Goal: Task Accomplishment & Management: Manage account settings

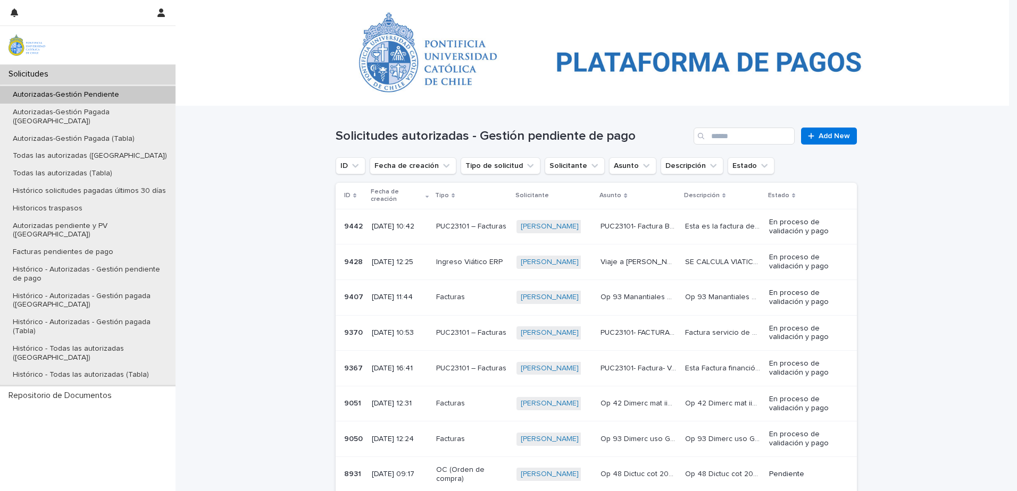
click at [661, 362] on p "PUC23101- Factura- Van transporte aeropuerto" at bounding box center [639, 367] width 78 height 11
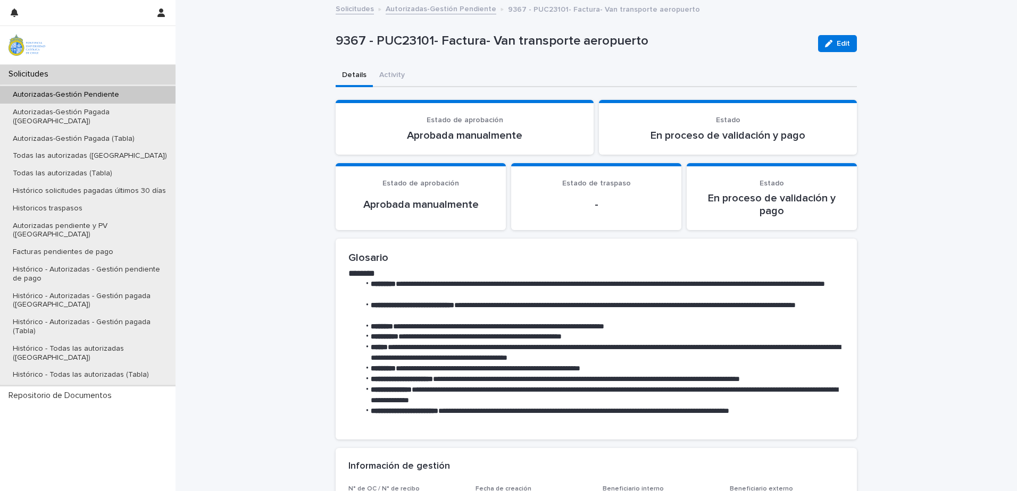
click at [828, 51] on button "Edit" at bounding box center [837, 43] width 39 height 17
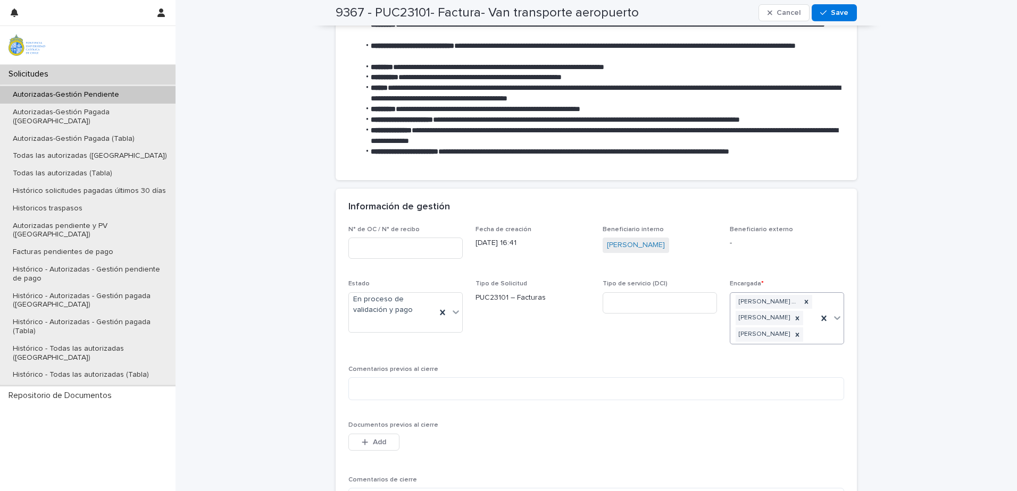
scroll to position [266, 0]
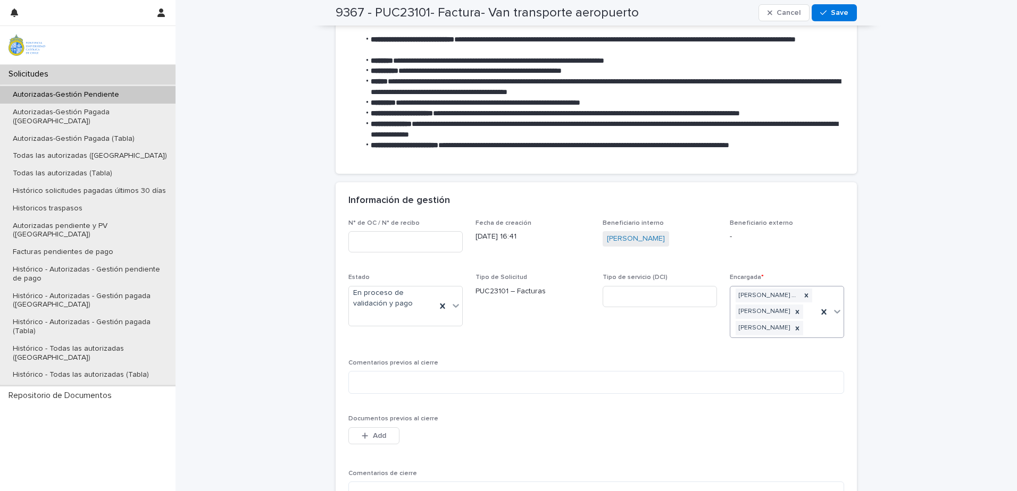
click at [817, 329] on div at bounding box center [830, 312] width 26 height 51
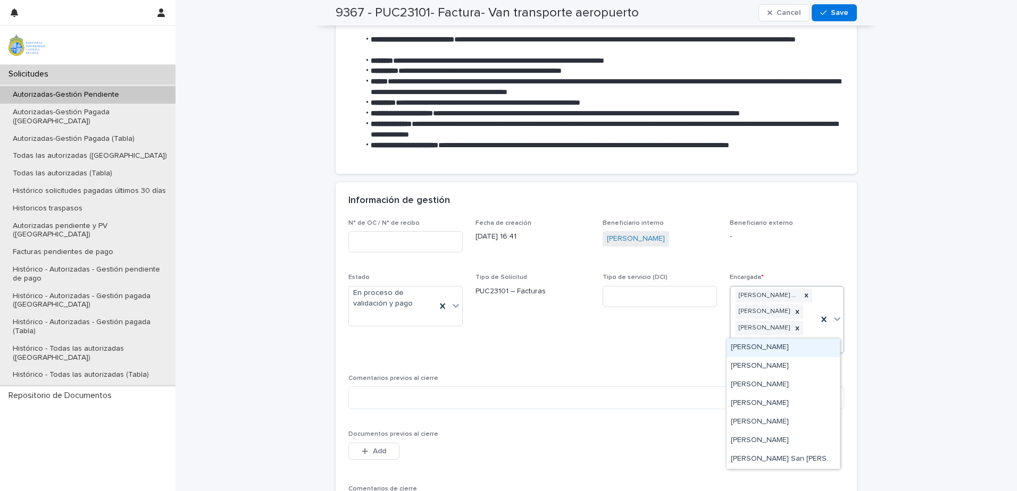
type input "***"
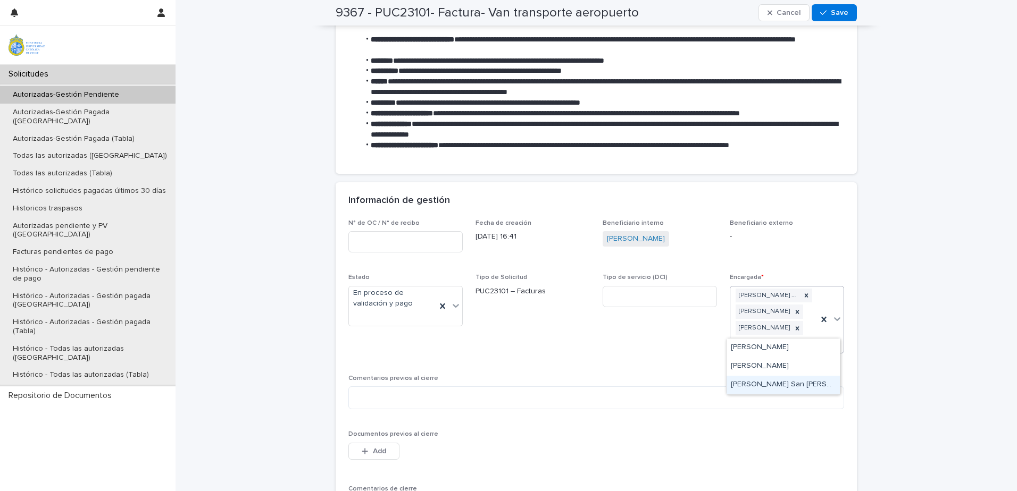
click at [795, 390] on div "[PERSON_NAME] San [PERSON_NAME]" at bounding box center [783, 385] width 113 height 19
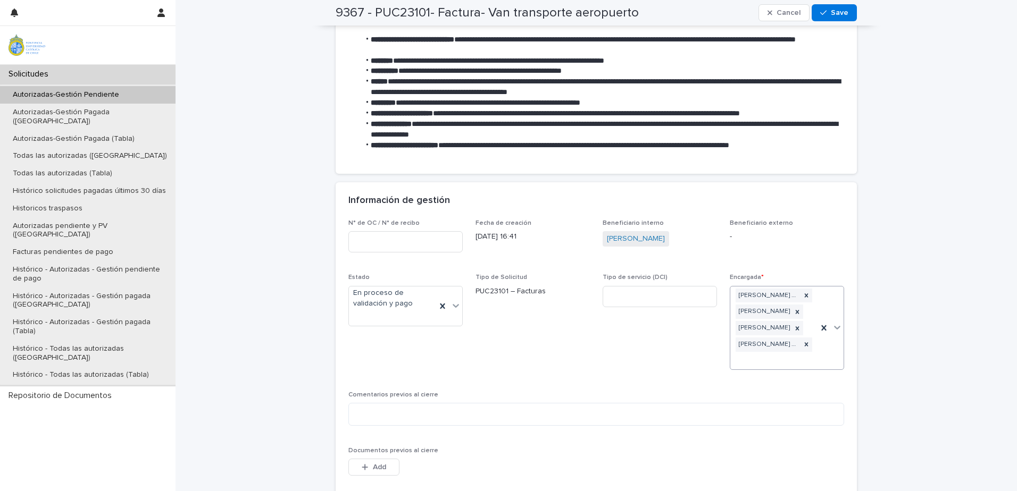
scroll to position [274, 0]
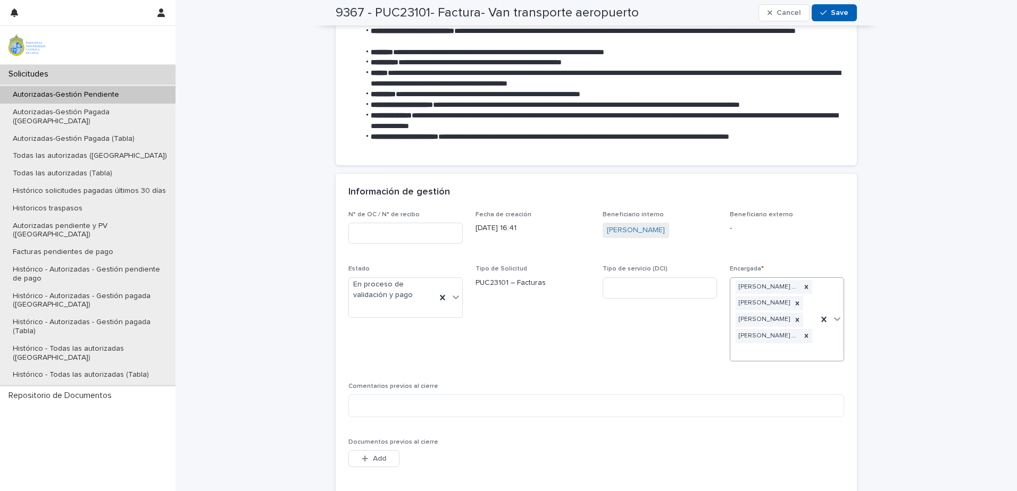
click at [840, 17] on button "Save" at bounding box center [834, 12] width 45 height 17
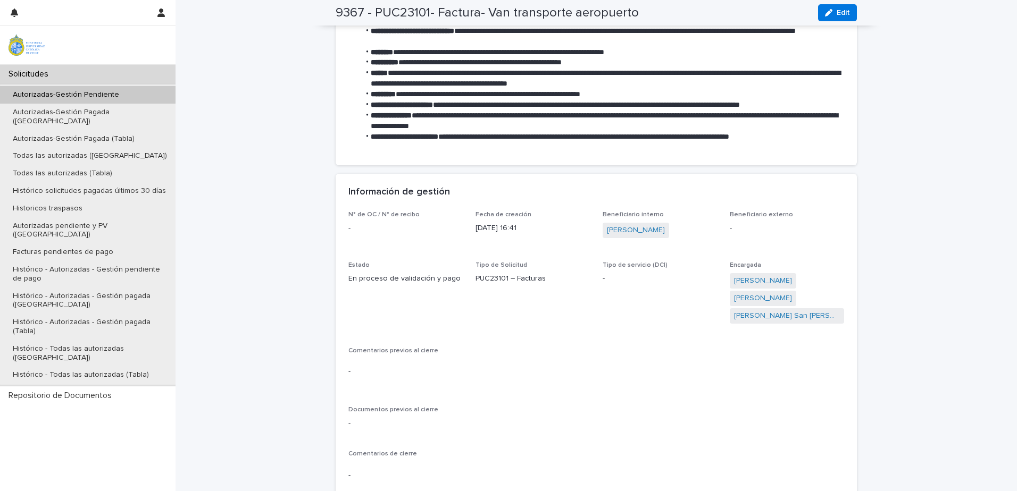
scroll to position [235, 0]
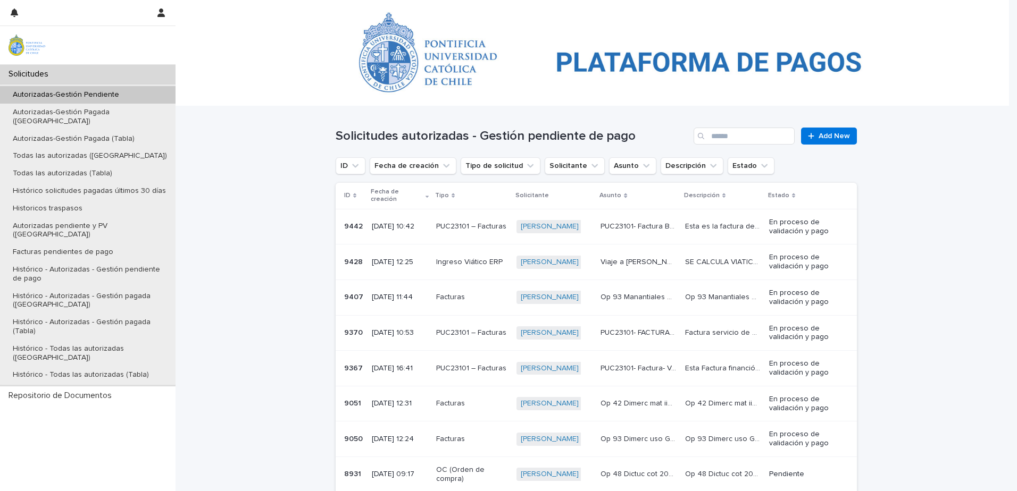
click at [681, 333] on td "Factura servicio de alimentación para tres cafés y dos almuerzos de 50 personas…" at bounding box center [723, 333] width 85 height 36
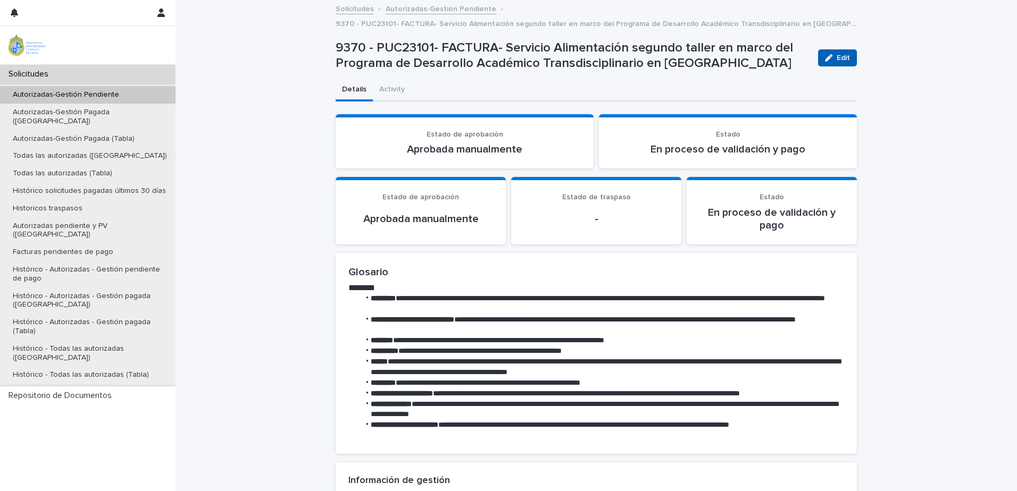
click at [843, 57] on span "Edit" at bounding box center [843, 57] width 13 height 7
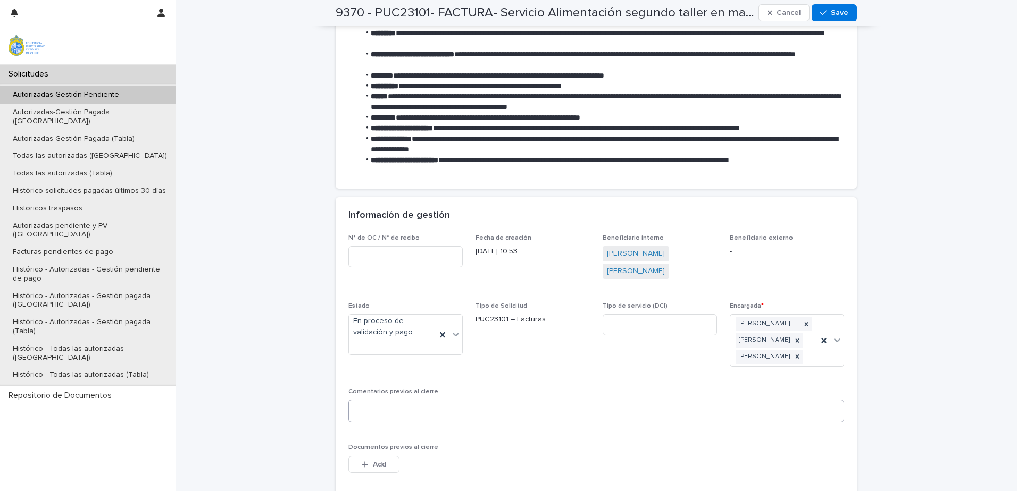
scroll to position [319, 0]
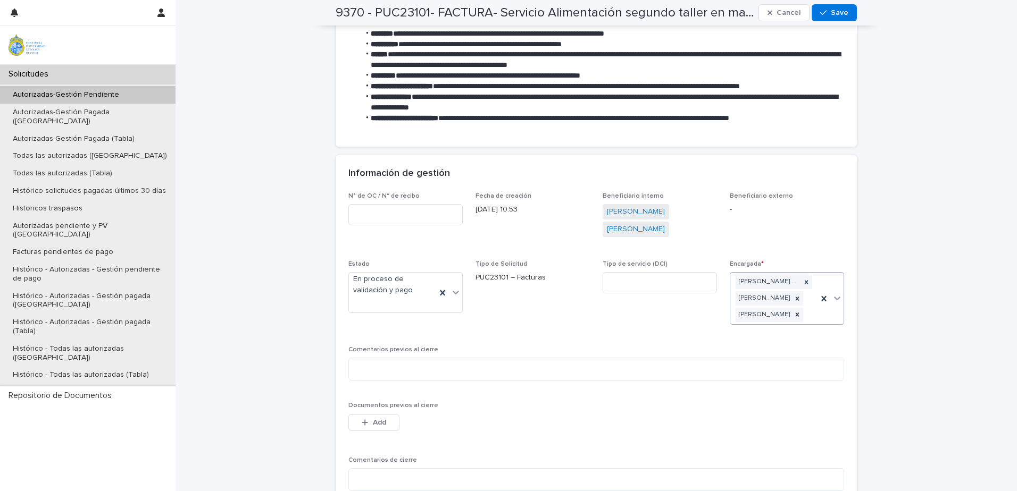
click at [811, 316] on div "[PERSON_NAME] San [PERSON_NAME] [PERSON_NAME]" at bounding box center [773, 298] width 87 height 51
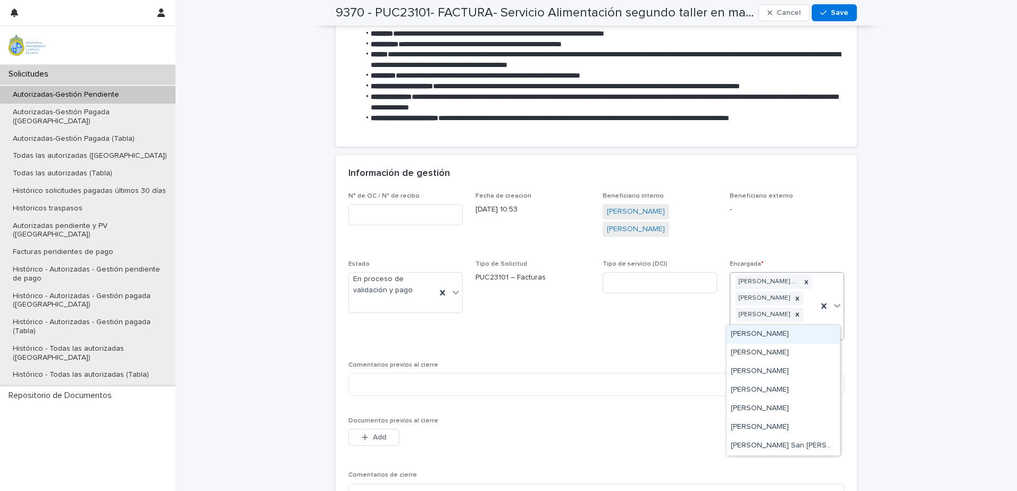
type input "***"
click at [794, 316] on icon at bounding box center [797, 314] width 7 height 7
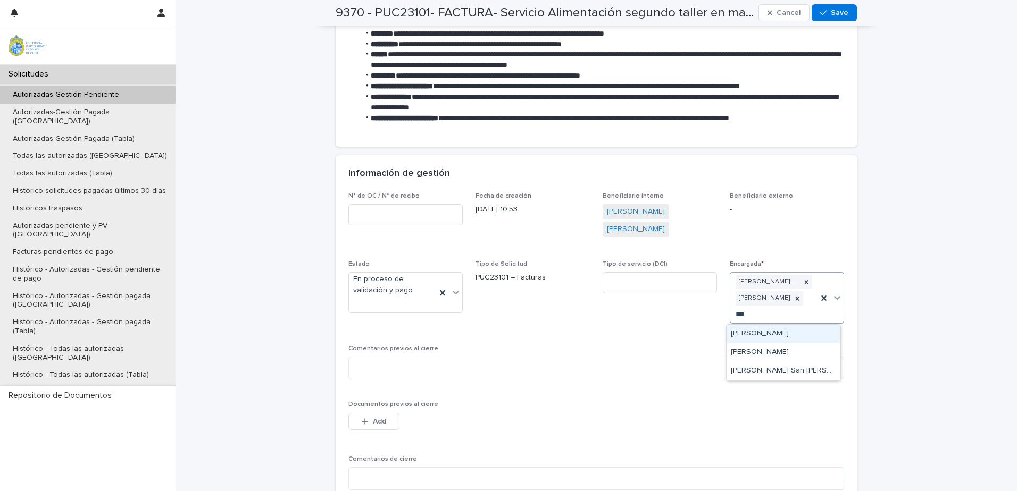
scroll to position [319, 0]
click at [772, 373] on div "[PERSON_NAME] San [PERSON_NAME]" at bounding box center [783, 371] width 113 height 19
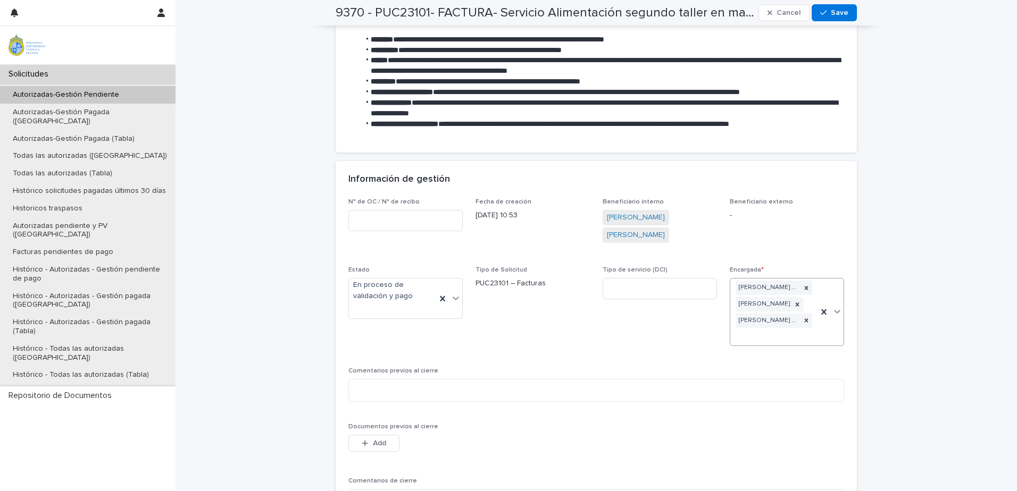
scroll to position [319, 0]
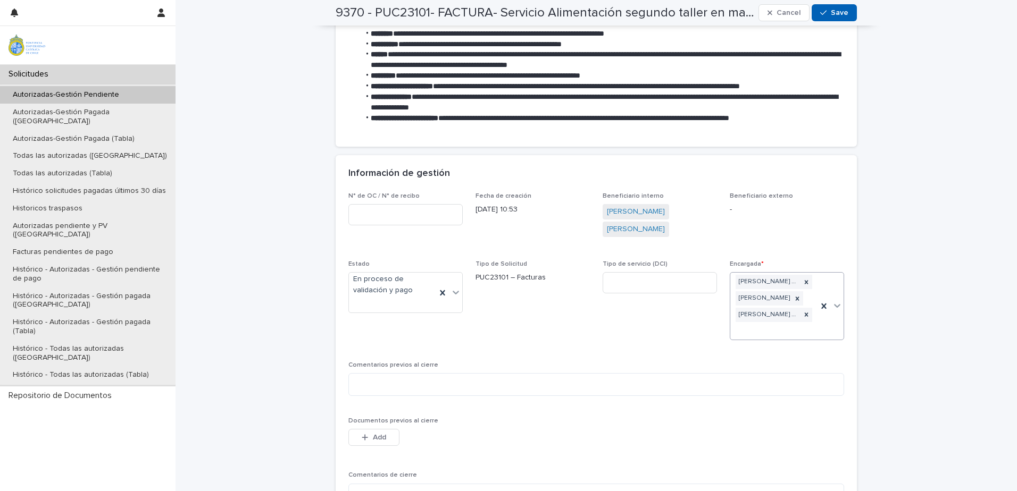
click at [837, 15] on span "Save" at bounding box center [840, 12] width 18 height 7
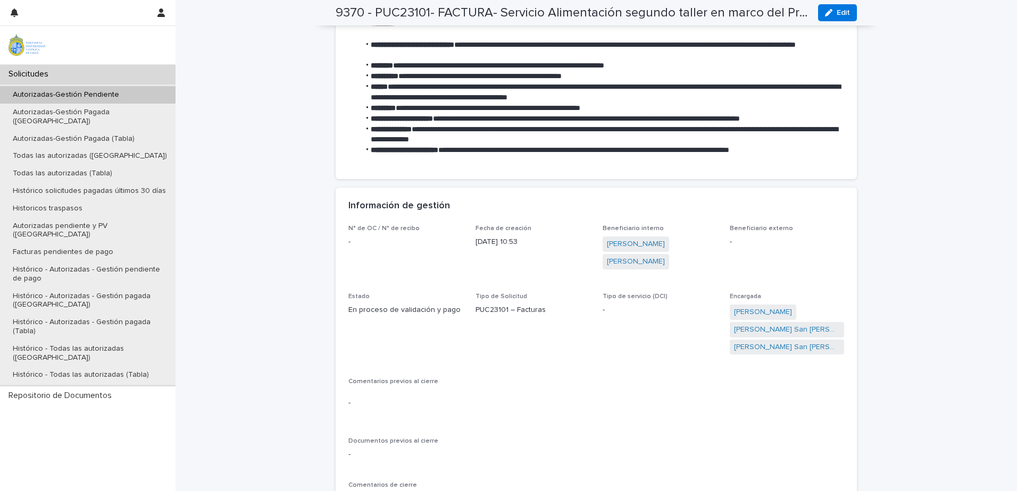
scroll to position [284, 0]
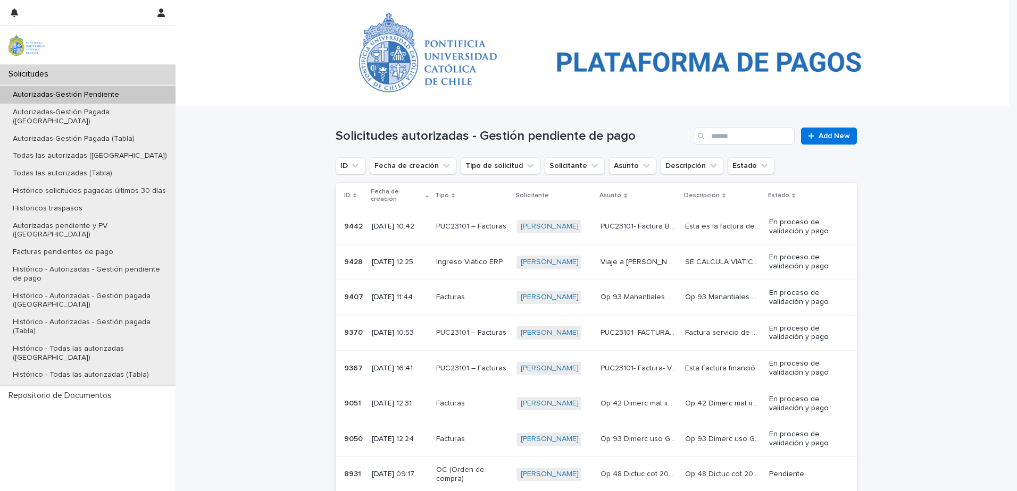
click at [446, 222] on p "PUC23101 – Facturas" at bounding box center [472, 226] width 72 height 9
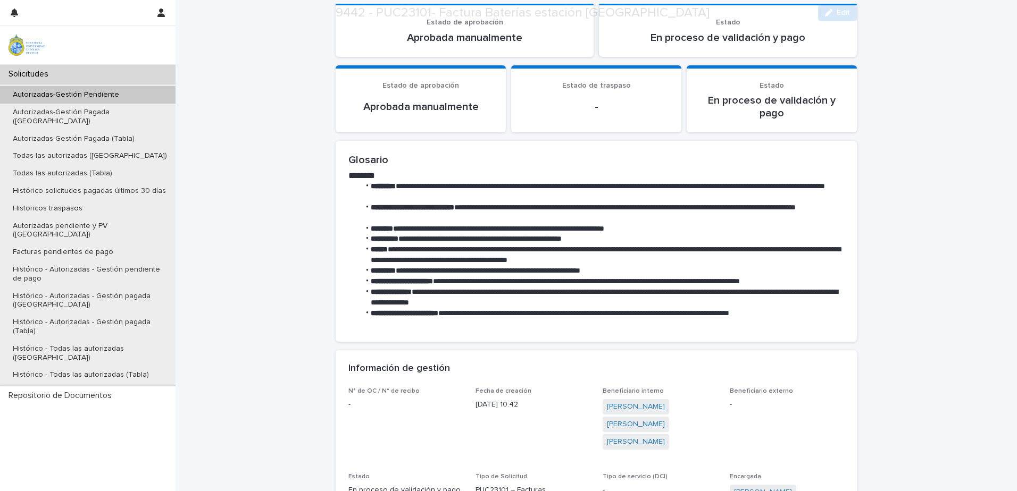
scroll to position [213, 0]
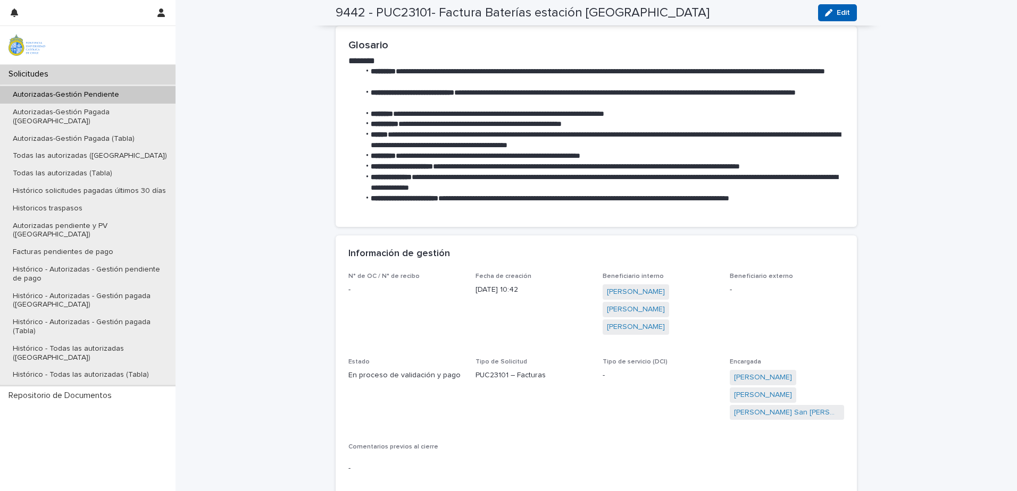
click at [832, 12] on div "button" at bounding box center [831, 12] width 12 height 7
click at [794, 413] on icon at bounding box center [797, 412] width 7 height 7
type input "***"
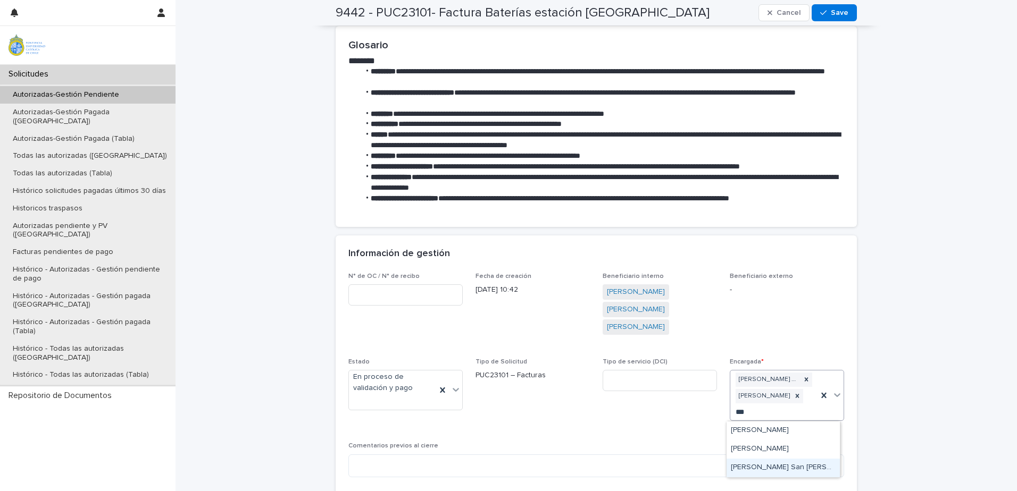
click at [783, 471] on div "[PERSON_NAME] San [PERSON_NAME]" at bounding box center [783, 468] width 113 height 19
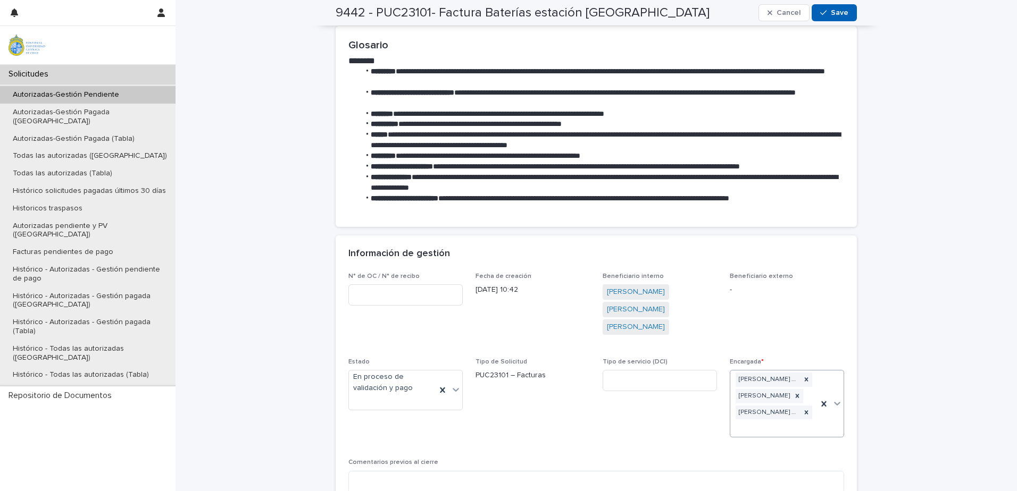
click at [847, 17] on button "Save" at bounding box center [834, 12] width 45 height 17
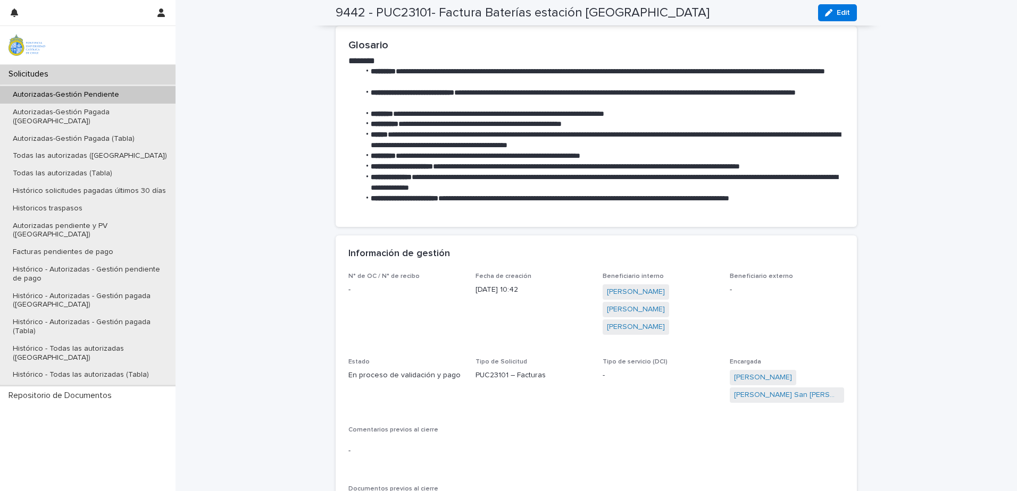
click at [133, 96] on div "Autorizadas-Gestión Pendiente" at bounding box center [88, 95] width 176 height 18
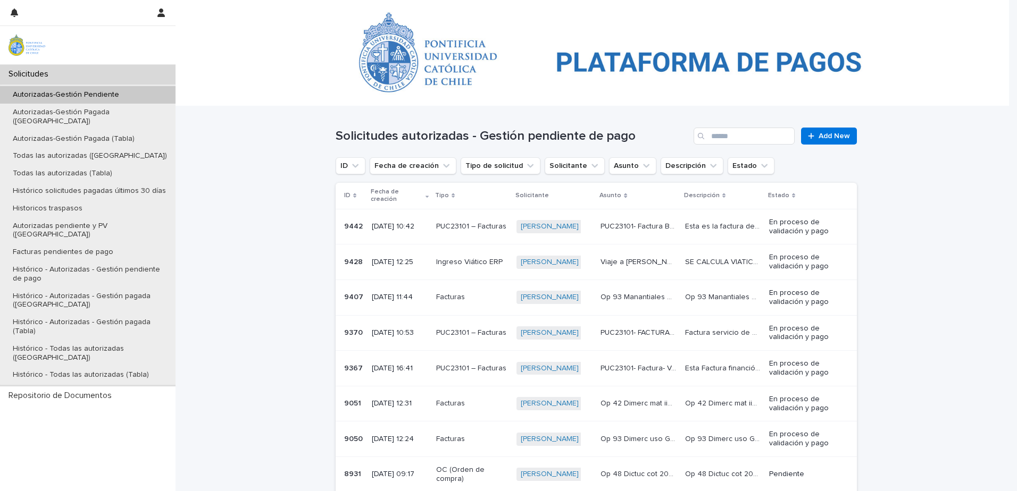
click at [464, 222] on p "PUC23101 – Facturas" at bounding box center [472, 226] width 72 height 9
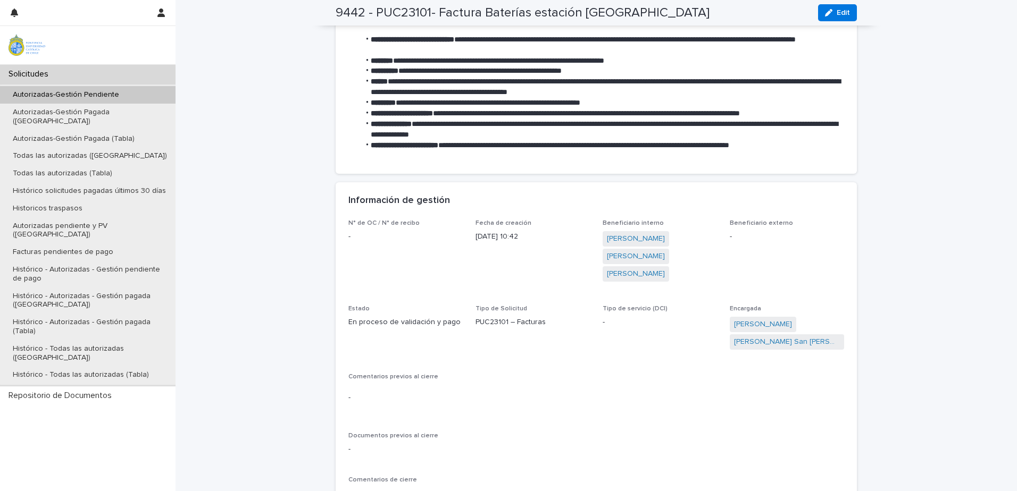
scroll to position [278, 0]
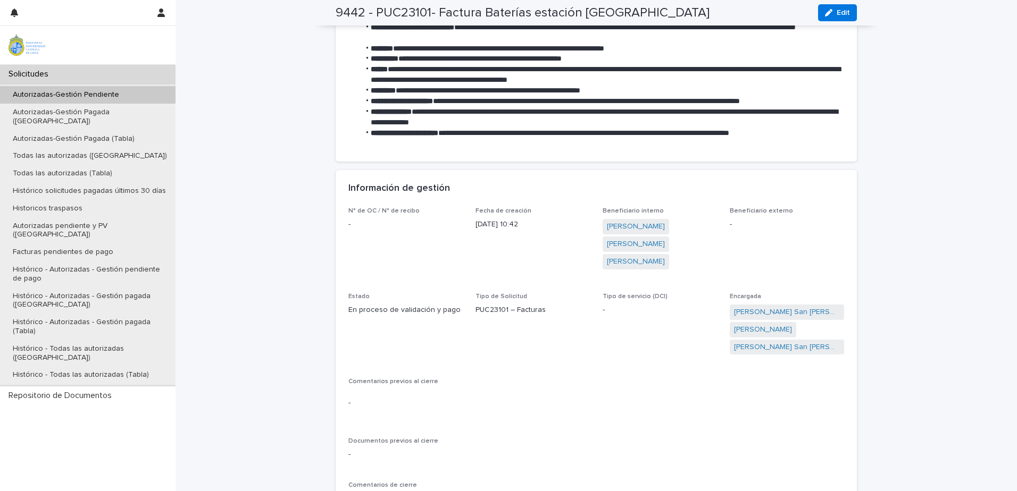
click at [120, 97] on p "Autorizadas-Gestión Pendiente" at bounding box center [65, 94] width 123 height 9
